Goal: Task Accomplishment & Management: Use online tool/utility

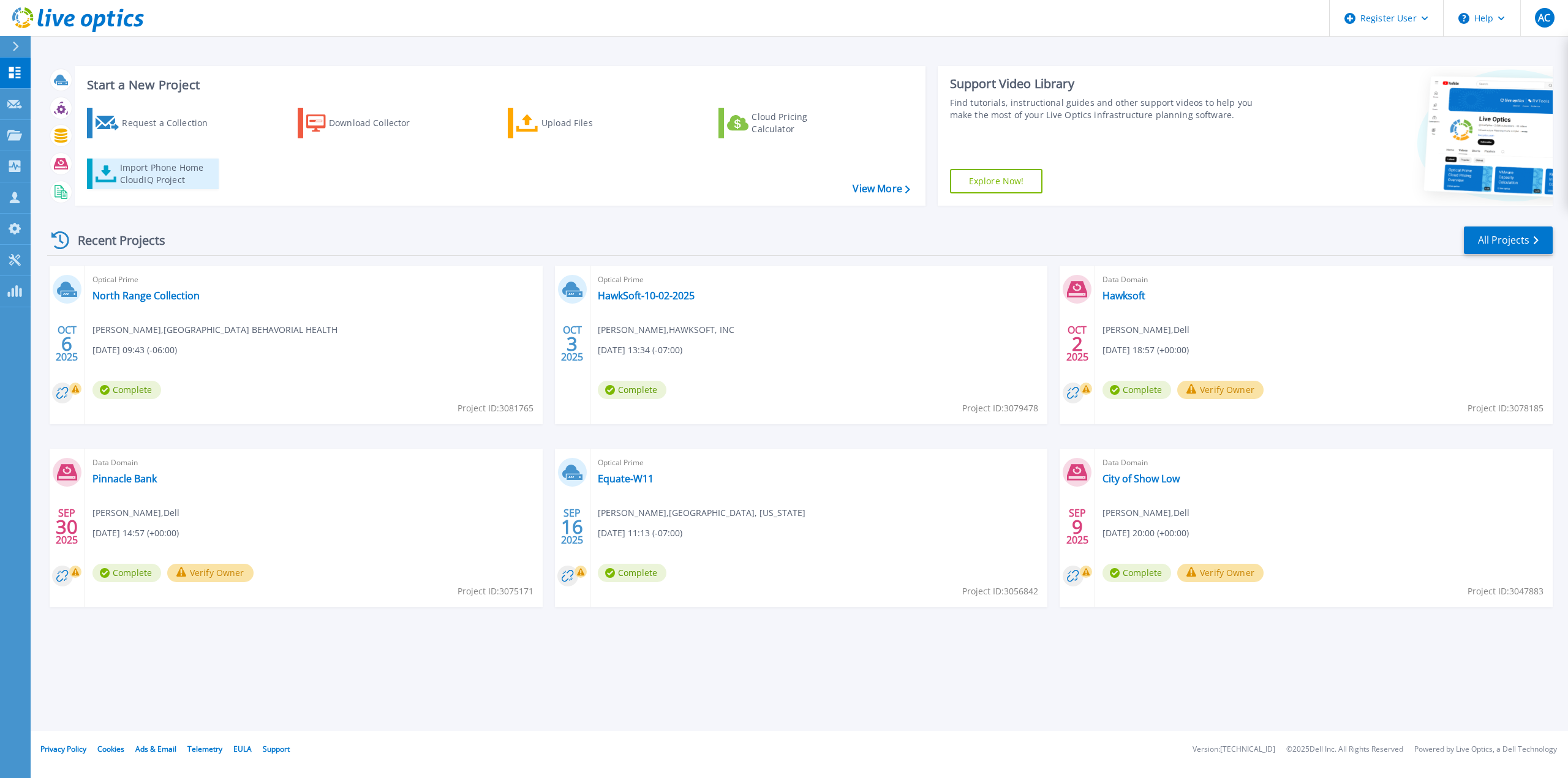
click at [150, 165] on div "Import Phone Home CloudIQ Project" at bounding box center [167, 174] width 95 height 25
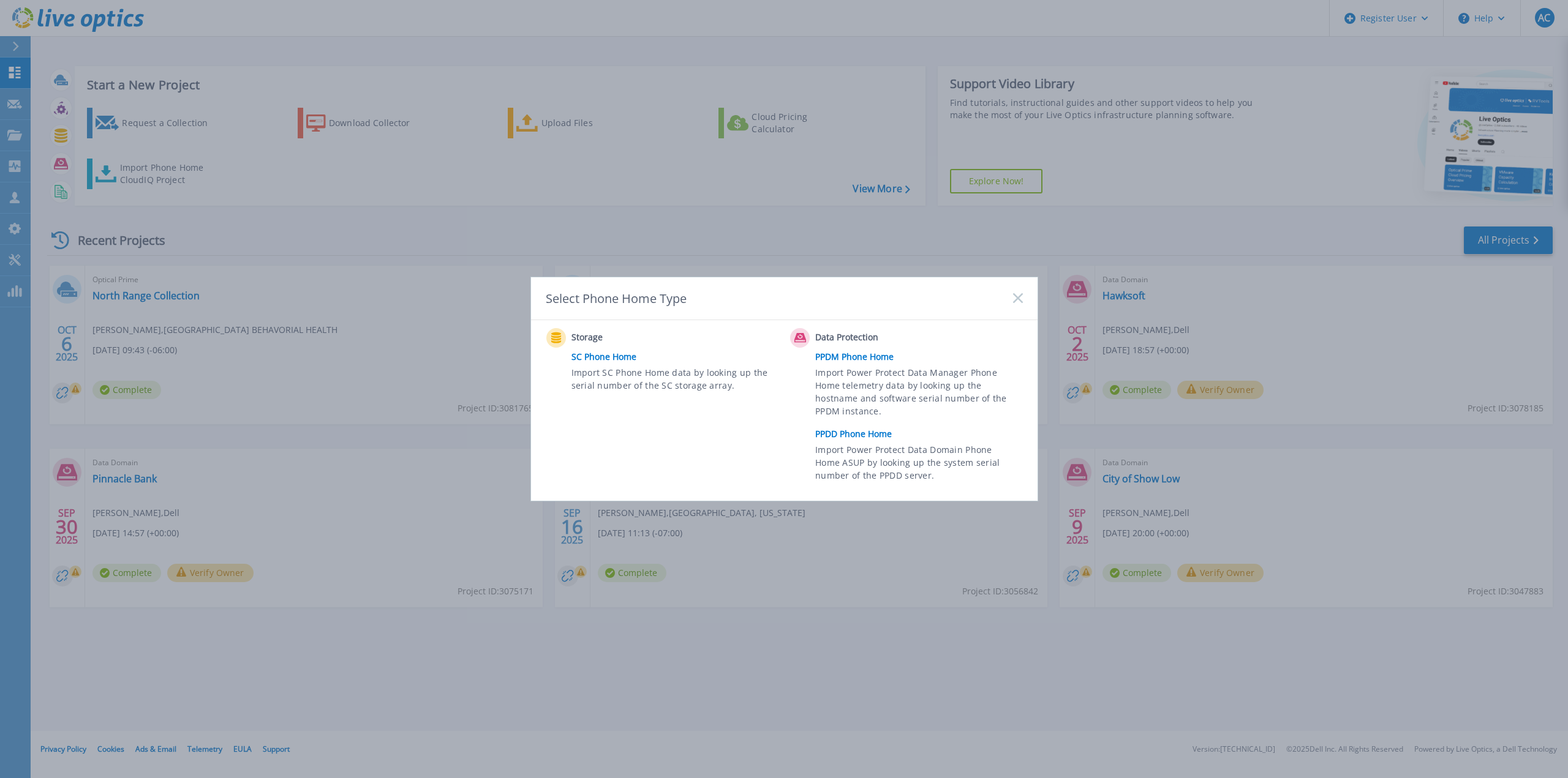
click at [892, 438] on link "PPDD Phone Home" at bounding box center [922, 434] width 213 height 19
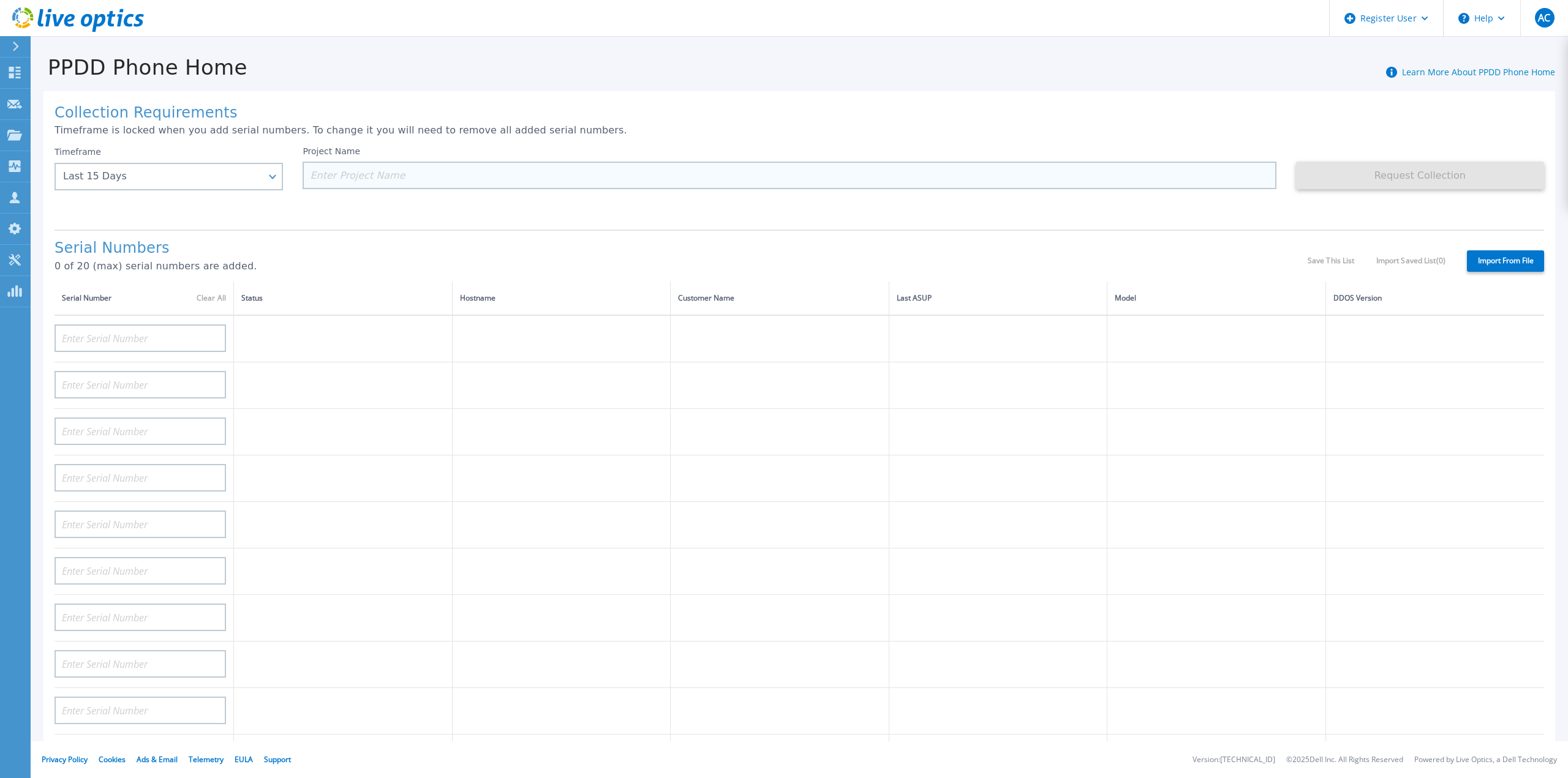
click at [355, 166] on input at bounding box center [789, 175] width 973 height 28
click at [247, 182] on div "Last 15 Days" at bounding box center [162, 176] width 198 height 11
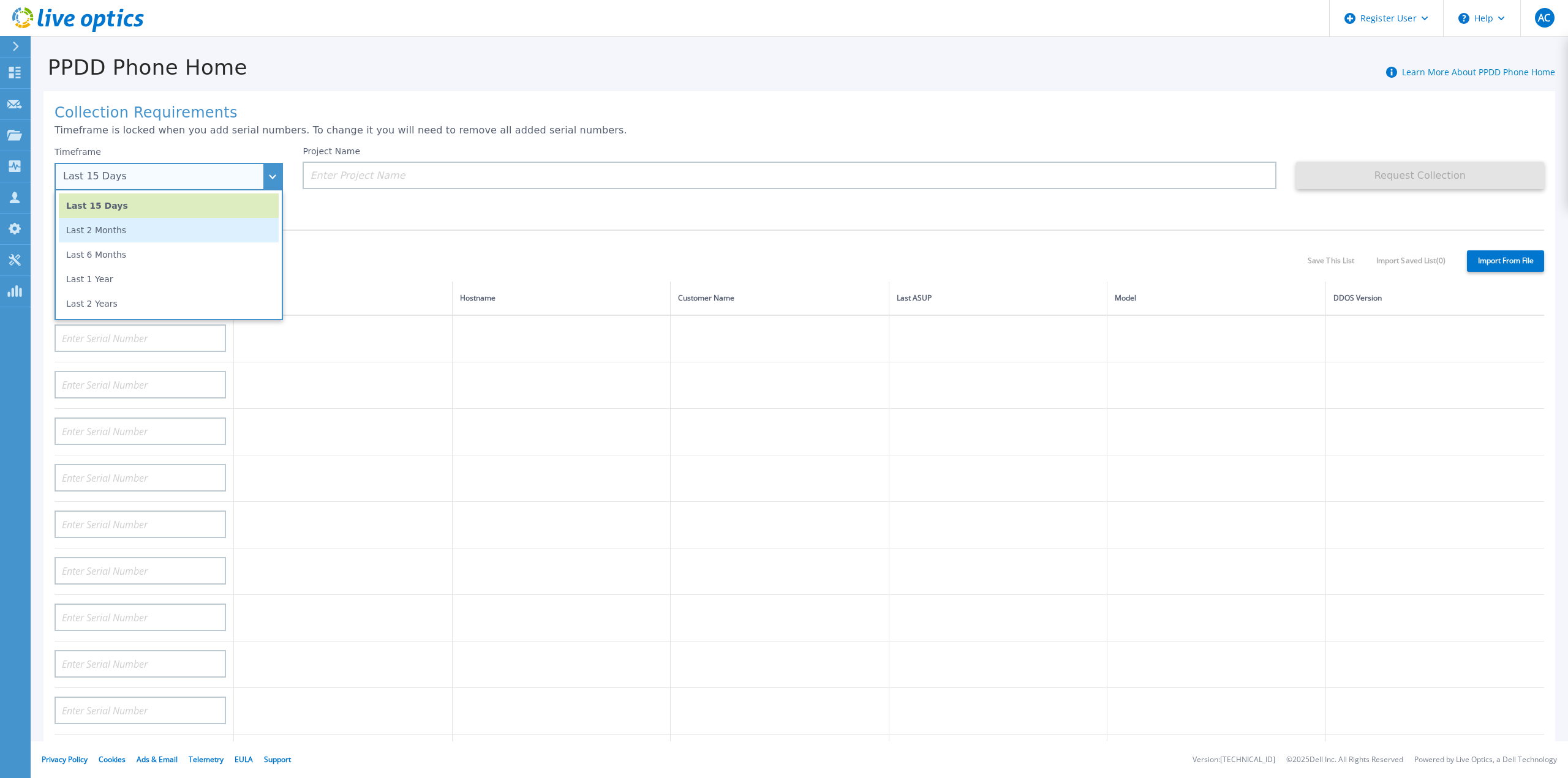
click at [159, 229] on li "Last 2 Months" at bounding box center [168, 230] width 220 height 25
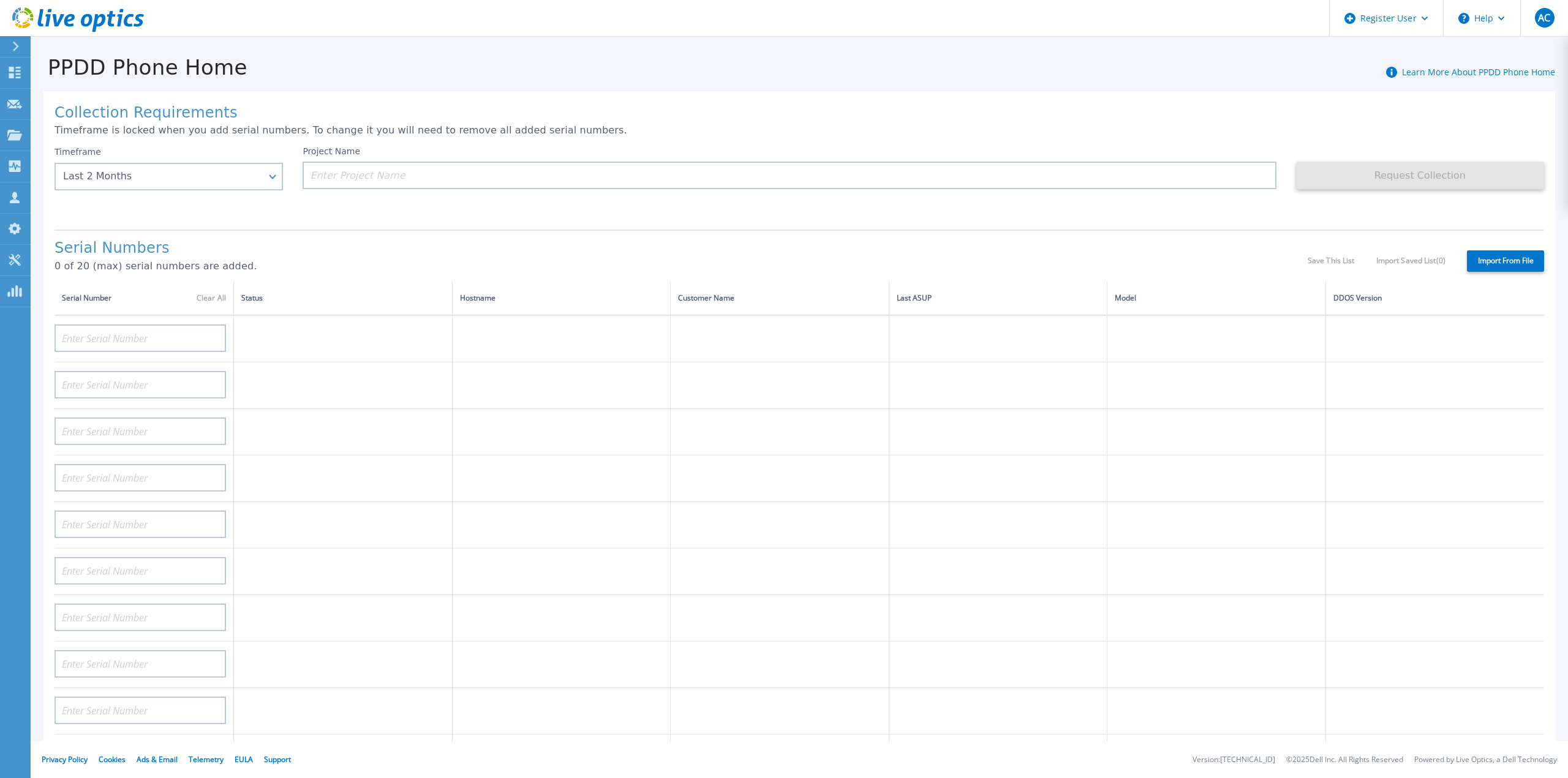
click at [284, 182] on div "Timeframe Last 2 Months Last 15 Days Last 2 Months Last 6 Months Last 1 Year La…" at bounding box center [178, 183] width 248 height 73
click at [265, 187] on div "Last 2 Months" at bounding box center [169, 176] width 229 height 28
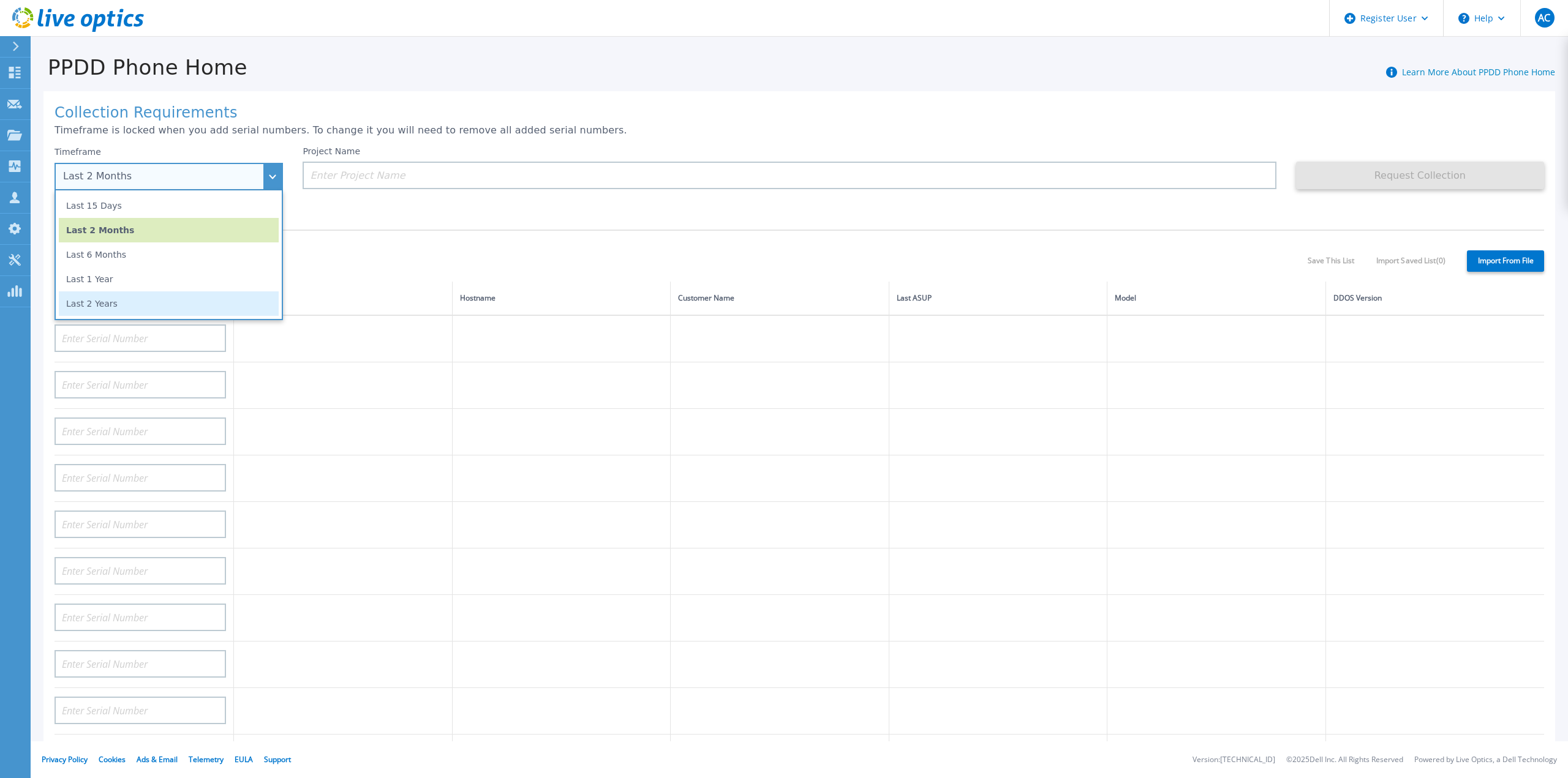
click at [176, 302] on li "Last 2 Years" at bounding box center [168, 304] width 220 height 25
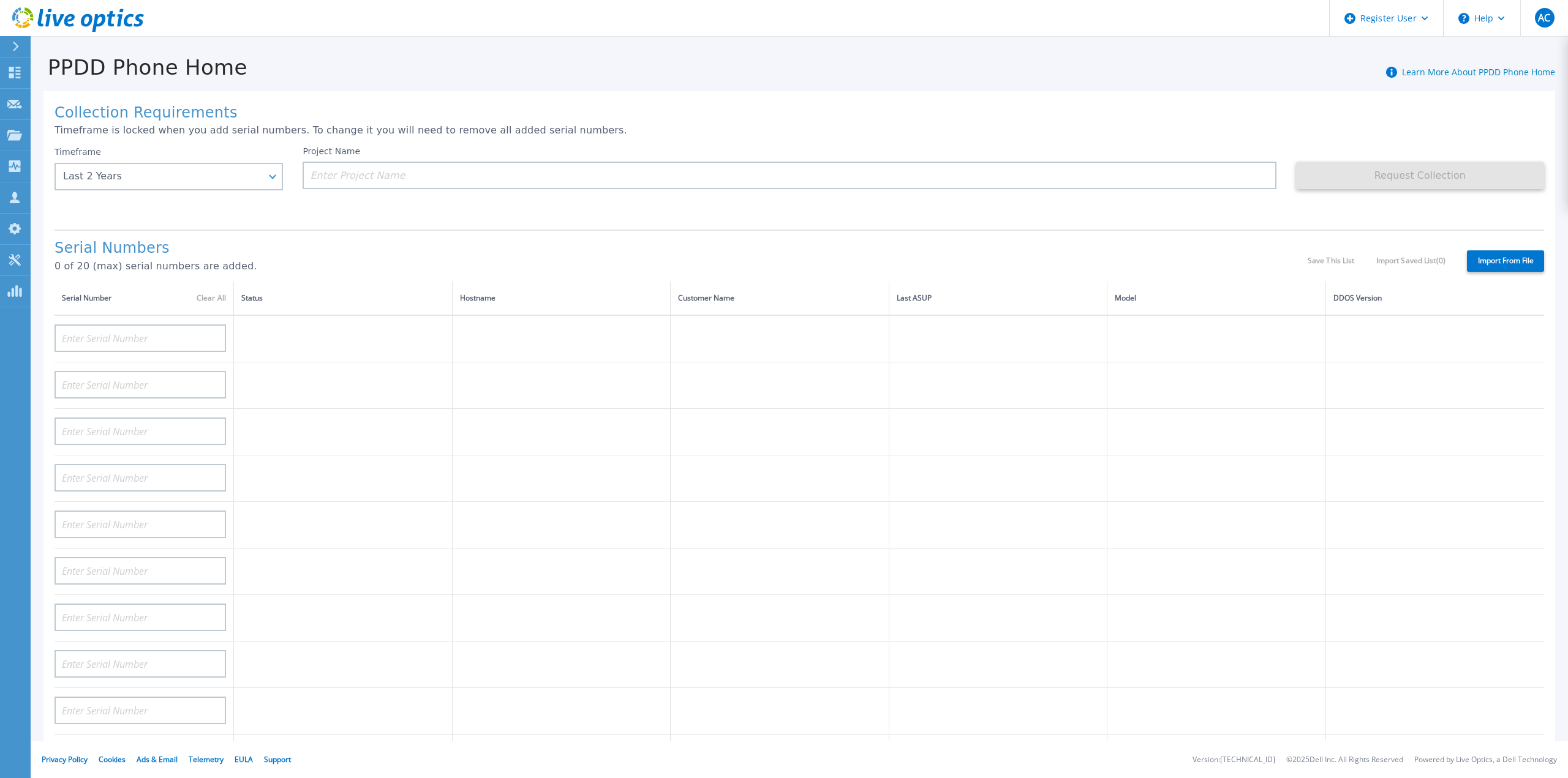
click at [157, 345] on td at bounding box center [144, 339] width 179 height 47
drag, startPoint x: 162, startPoint y: 337, endPoint x: 167, endPoint y: 334, distance: 5.8
click at [162, 337] on input at bounding box center [140, 338] width 172 height 28
paste input "DE300204129462"
type input "DE300204129462"
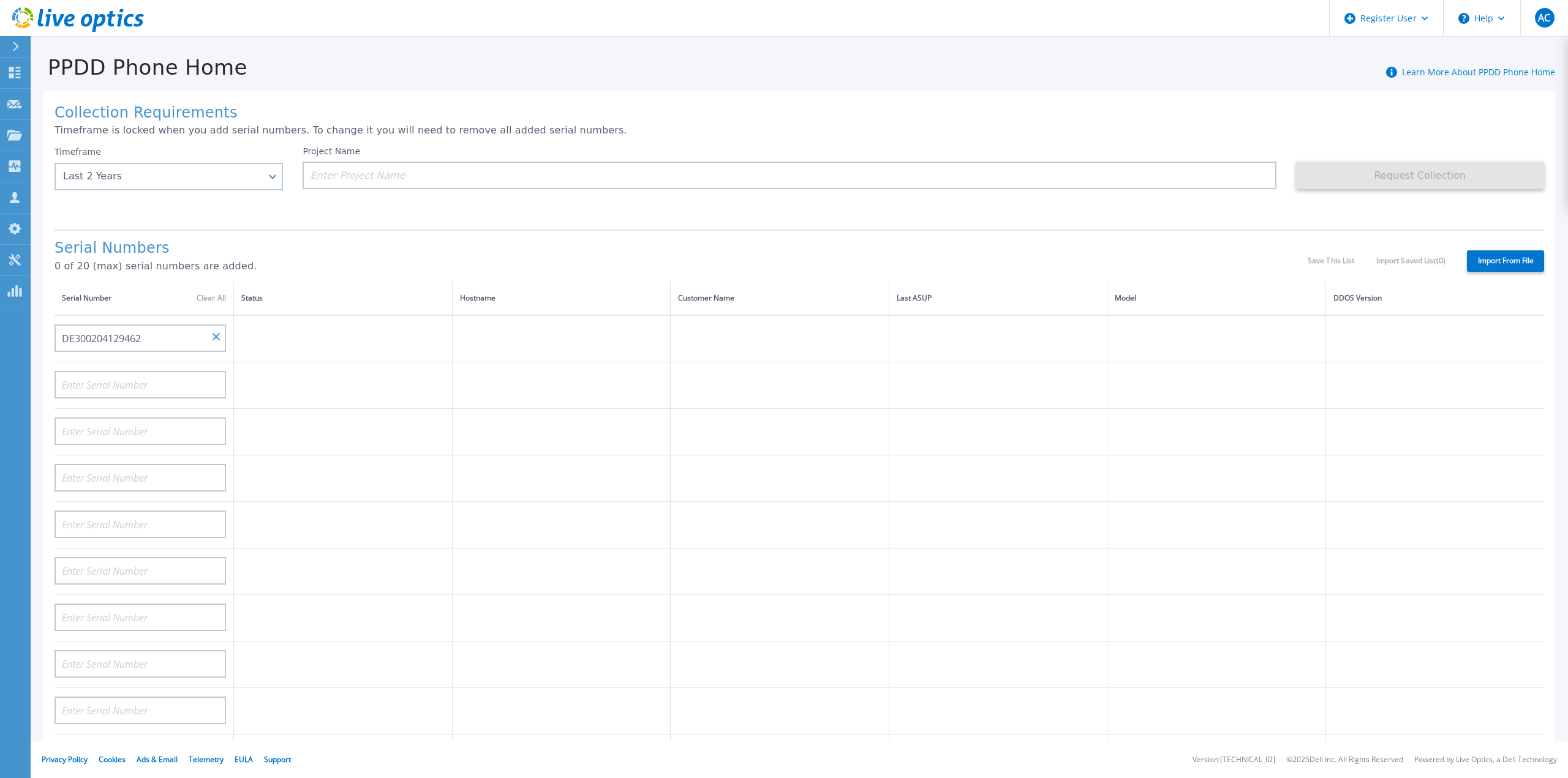
click at [329, 240] on h1 "Serial Numbers" at bounding box center [681, 248] width 1253 height 17
click at [157, 346] on td at bounding box center [144, 339] width 179 height 47
click at [157, 340] on input at bounding box center [140, 338] width 172 height 28
paste input "ELMDDV03214X87"
type input "ELMDDV03214X87"
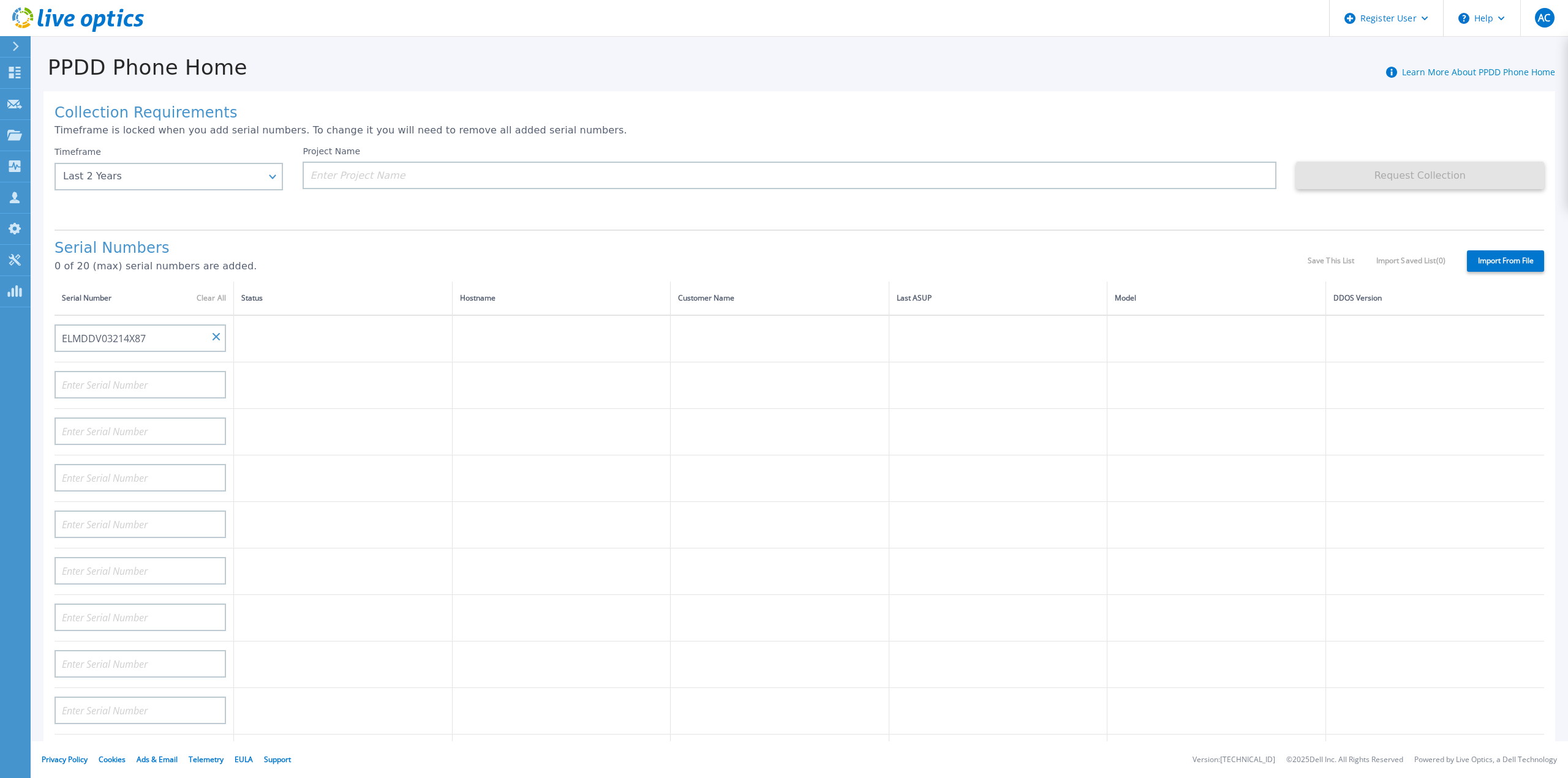
click at [401, 229] on div "Serial Numbers 0 of 20 (max) serial numbers are added. Save This List Import Sa…" at bounding box center [799, 255] width 1489 height 52
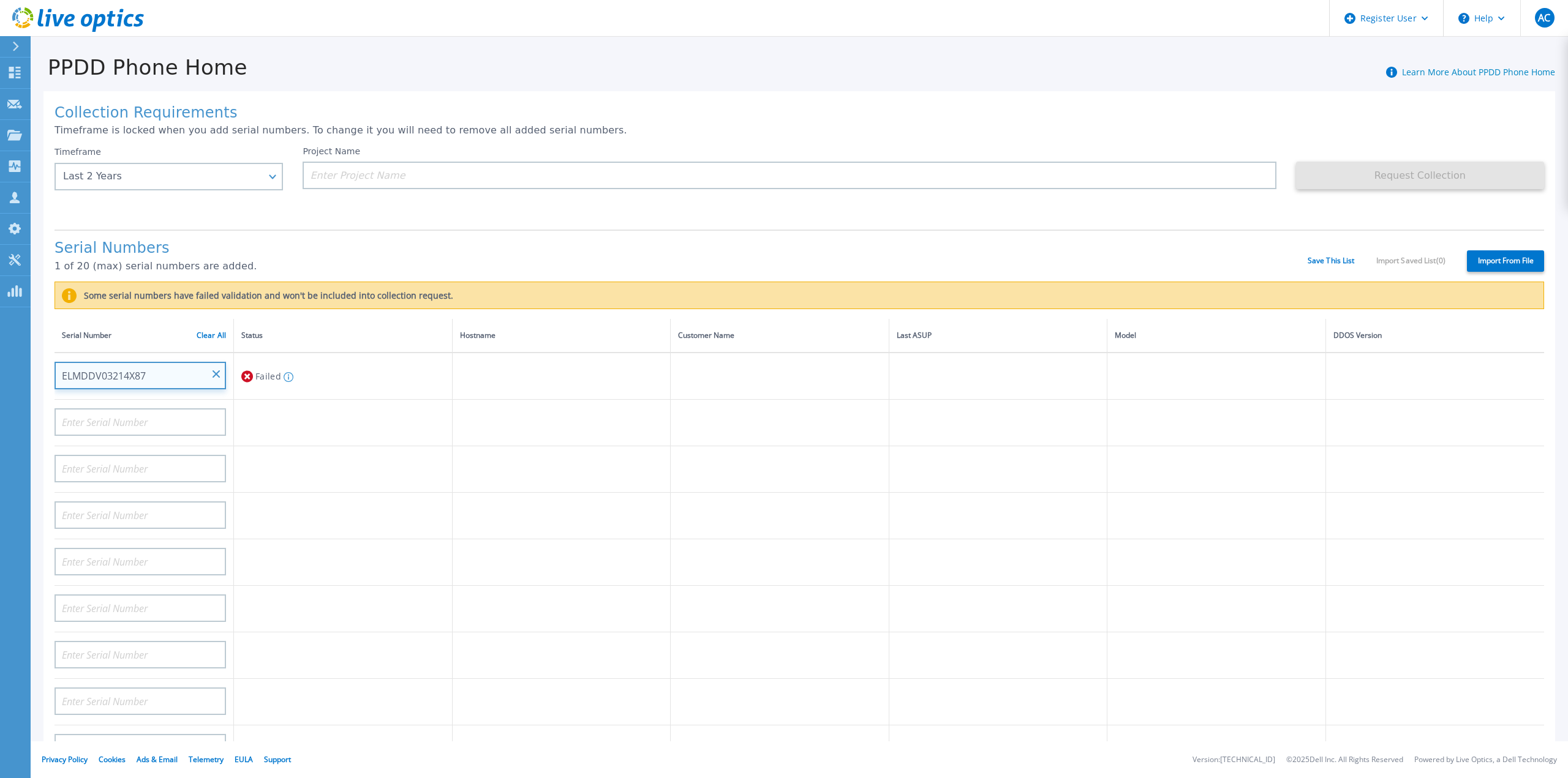
drag, startPoint x: 212, startPoint y: 362, endPoint x: 182, endPoint y: 362, distance: 30.0
click at [212, 362] on input "ELMDDV03214X87" at bounding box center [140, 376] width 172 height 28
click at [182, 362] on input "ELMDDV03214X87" at bounding box center [140, 376] width 172 height 28
click at [214, 362] on input "ELMDDV03214X87" at bounding box center [140, 376] width 172 height 28
click at [169, 362] on input "ELMDDV03214X87" at bounding box center [140, 376] width 172 height 28
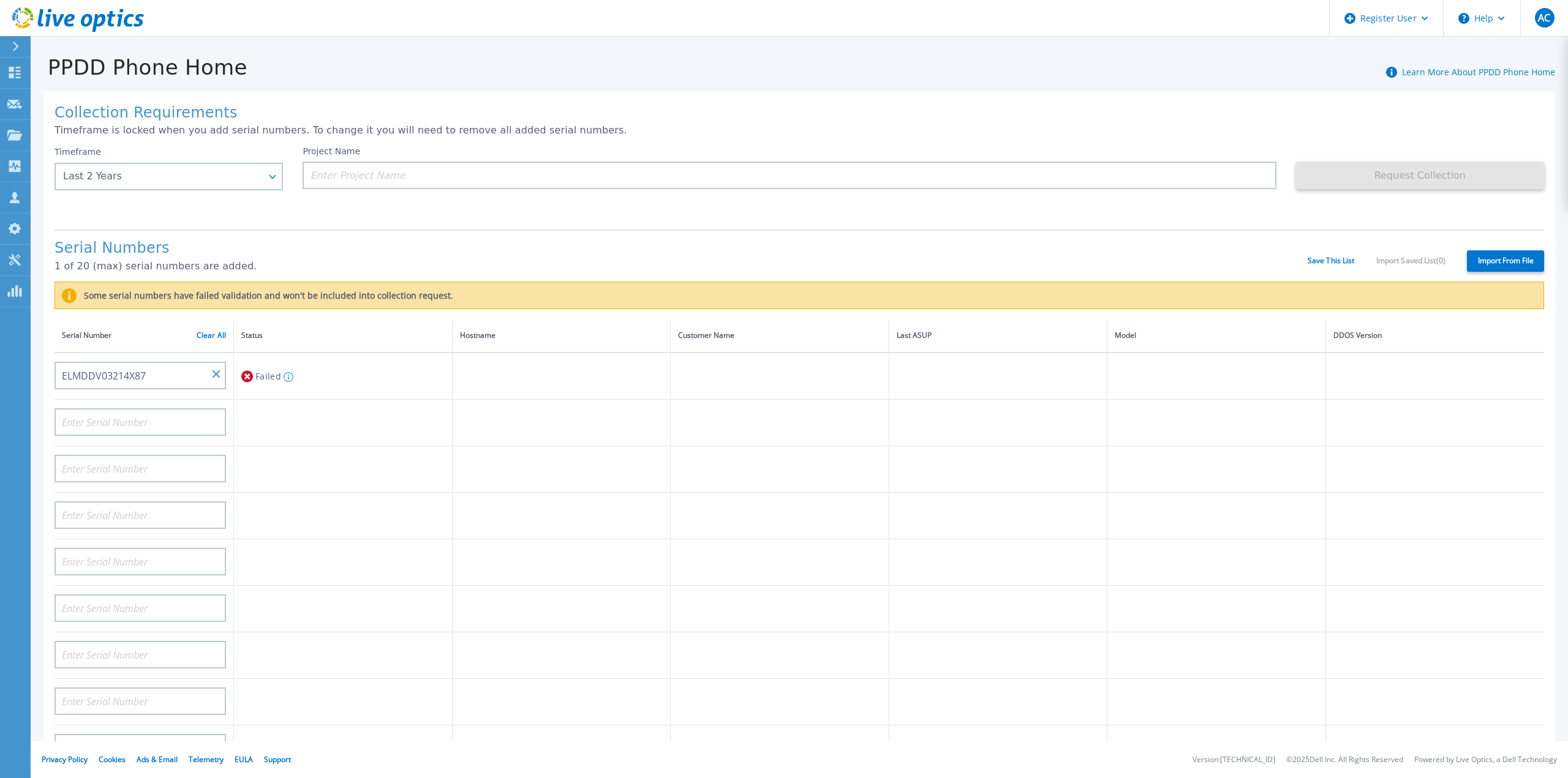
click at [229, 366] on td "ELMDDV03214X87" at bounding box center [144, 376] width 179 height 47
click at [220, 364] on input "ELMDDV03214X87" at bounding box center [140, 376] width 172 height 28
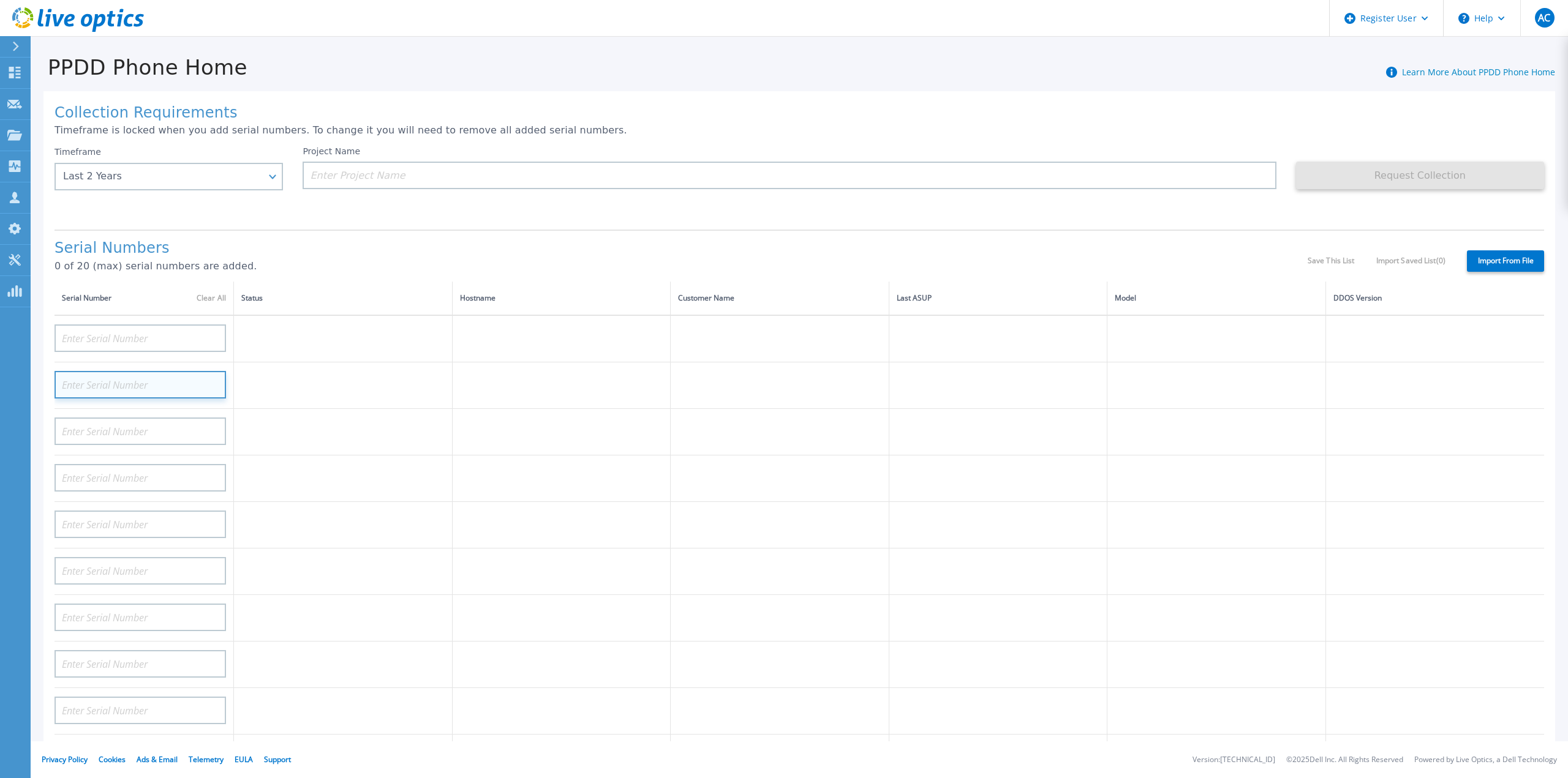
click at [216, 371] on input at bounding box center [140, 385] width 172 height 28
click at [163, 334] on input at bounding box center [140, 338] width 172 height 28
paste input "ELMIDP0321774P"
type input "ELMIDP0321774P"
click at [439, 229] on div "Serial Numbers 0 of 20 (max) serial numbers are added. Save This List Import Sa…" at bounding box center [799, 255] width 1489 height 52
